Goal: Information Seeking & Learning: Learn about a topic

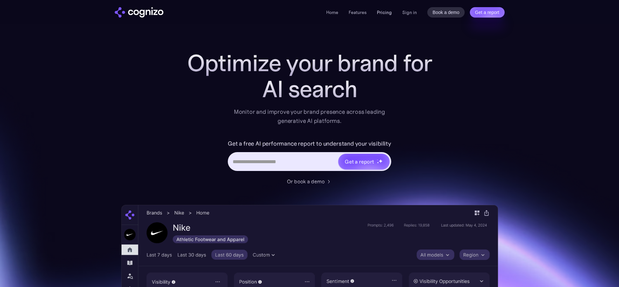
click at [382, 11] on link "Pricing" at bounding box center [384, 12] width 15 height 6
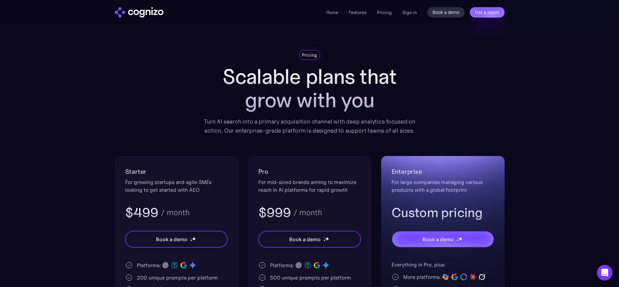
click at [150, 15] on img "home" at bounding box center [139, 12] width 49 height 10
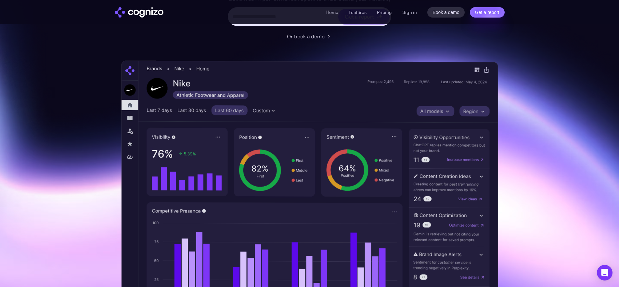
scroll to position [145, 0]
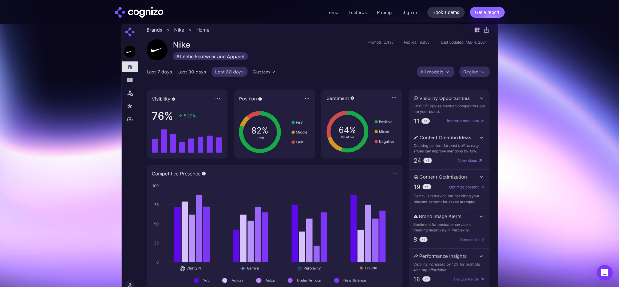
scroll to position [182, 0]
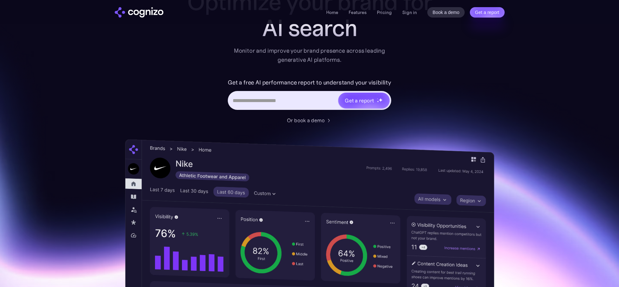
scroll to position [68, 0]
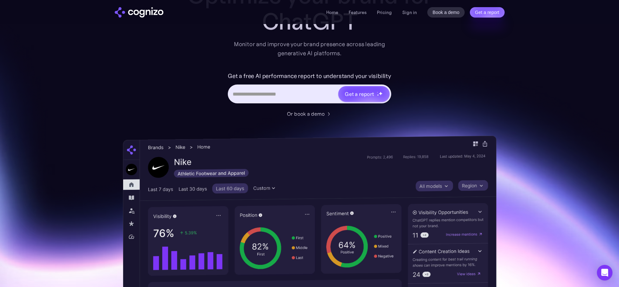
click at [213, 227] on img at bounding box center [310, 272] width 374 height 275
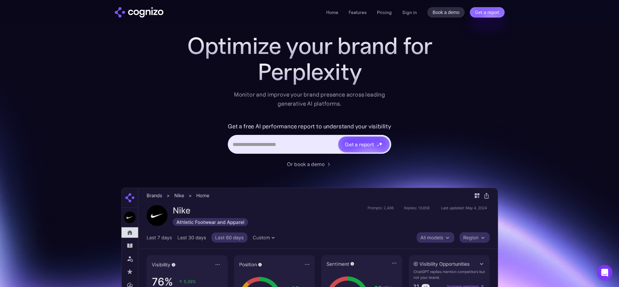
scroll to position [0, 0]
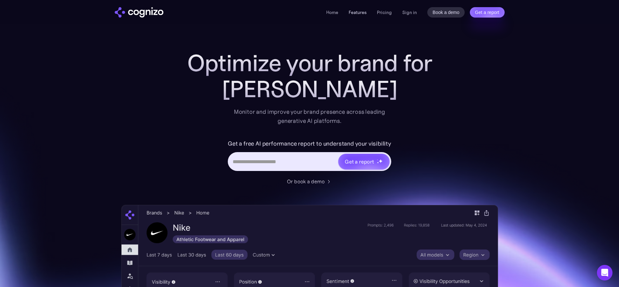
click at [366, 12] on link "Features" at bounding box center [358, 12] width 18 height 6
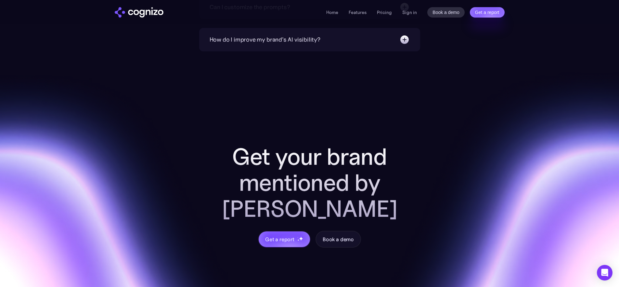
scroll to position [2312, 0]
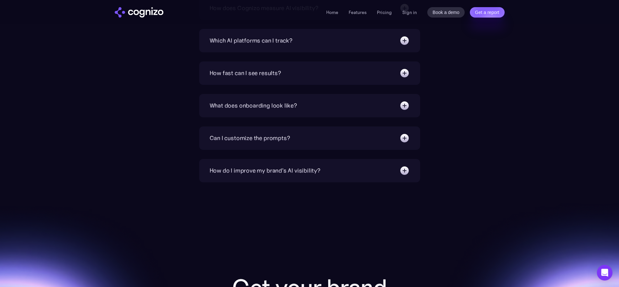
click at [406, 73] on img at bounding box center [404, 73] width 10 height 10
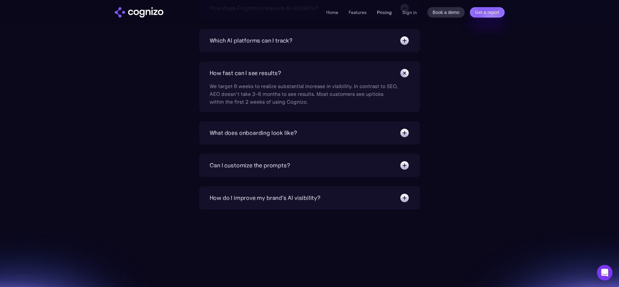
click at [385, 12] on link "Pricing" at bounding box center [384, 12] width 15 height 6
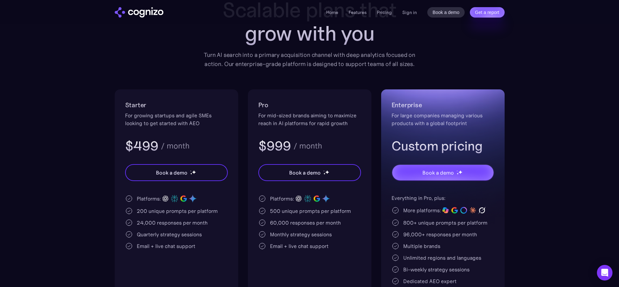
scroll to position [90, 0]
